Goal: Task Accomplishment & Management: Complete application form

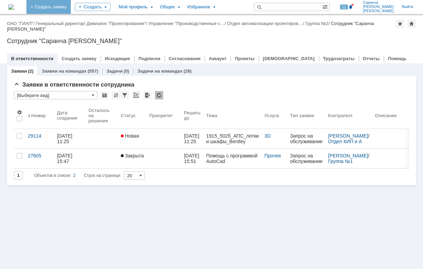
click at [66, 7] on link "+ Создать заявку" at bounding box center [48, 7] width 44 height 14
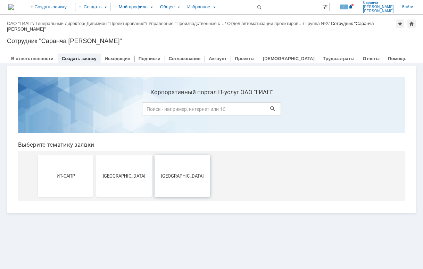
click at [184, 161] on button "[GEOGRAPHIC_DATA]" at bounding box center [183, 176] width 56 height 42
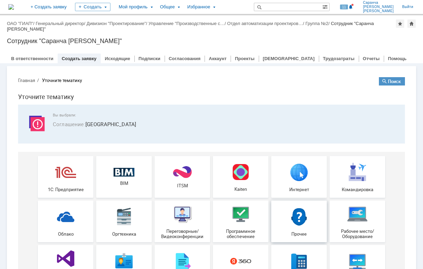
click at [306, 212] on img at bounding box center [299, 216] width 21 height 21
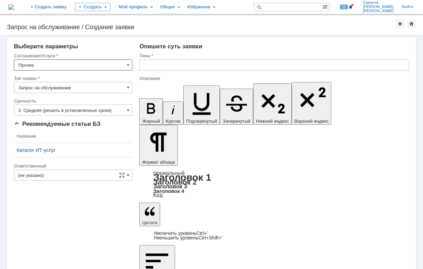
click at [219, 66] on input "text" at bounding box center [274, 64] width 270 height 11
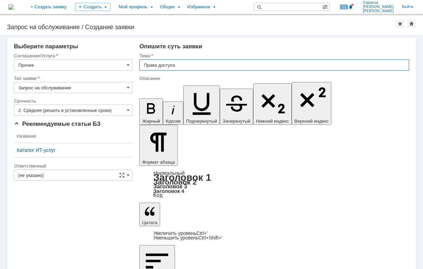
type input "Права доступа"
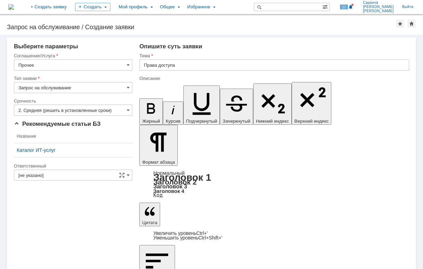
click at [38, 173] on input "[не указано]" at bounding box center [73, 175] width 119 height 11
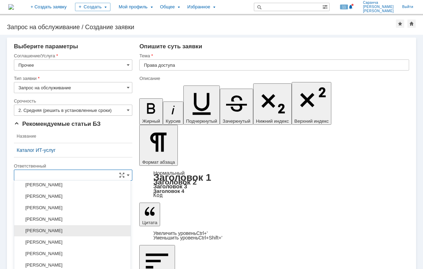
scroll to position [348, 0]
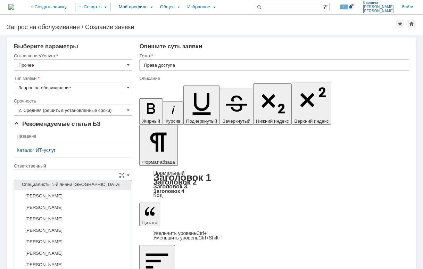
click at [78, 185] on span "Специалисты 1-й линии [GEOGRAPHIC_DATA]" at bounding box center [72, 185] width 108 height 6
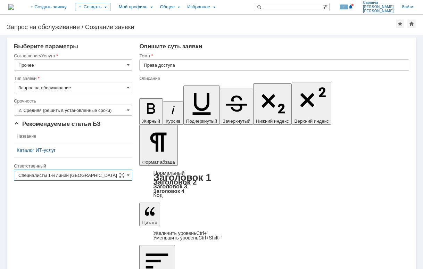
type input "Специалисты 1-й линии [GEOGRAPHIC_DATA]"
